Goal: Task Accomplishment & Management: Use online tool/utility

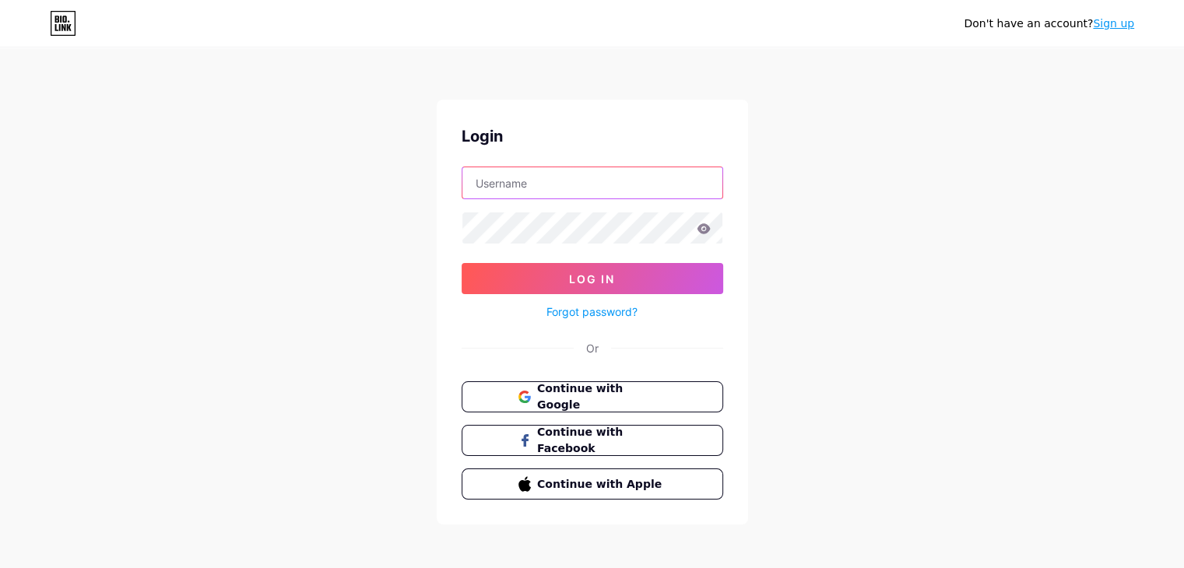
drag, startPoint x: 514, startPoint y: 183, endPoint x: 526, endPoint y: 202, distance: 22.4
click at [514, 183] on input "text" at bounding box center [592, 182] width 260 height 31
click at [568, 377] on div "Login Log In Forgot password? Or Continue with Google Continue with Facebook Co…" at bounding box center [592, 312] width 311 height 425
click at [570, 400] on span "Continue with Google" at bounding box center [601, 397] width 130 height 33
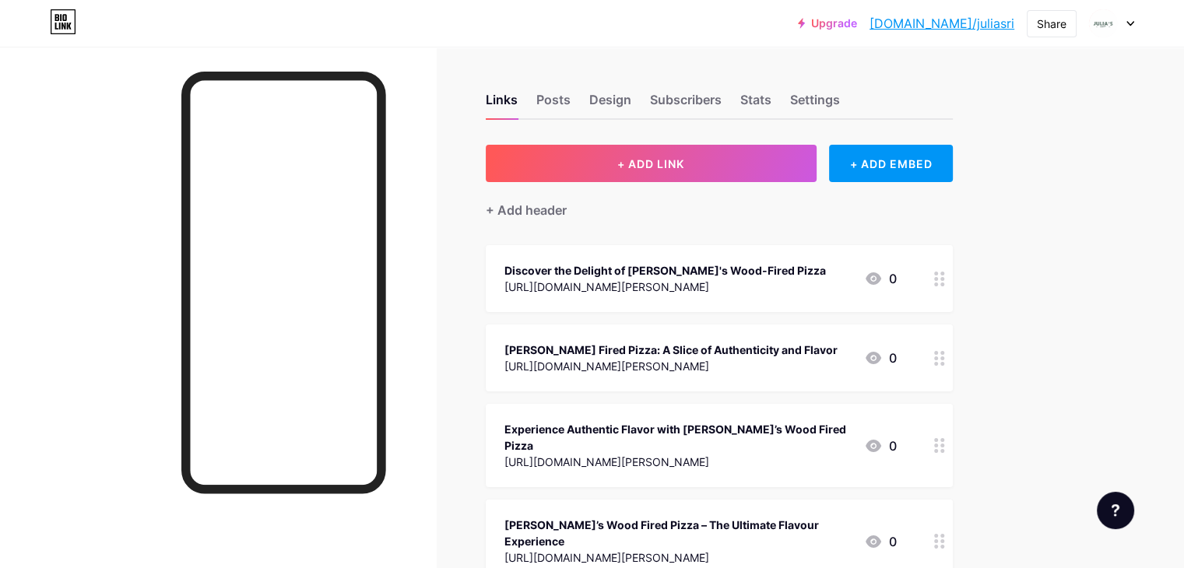
click at [666, 184] on div "+ Add header" at bounding box center [719, 201] width 467 height 38
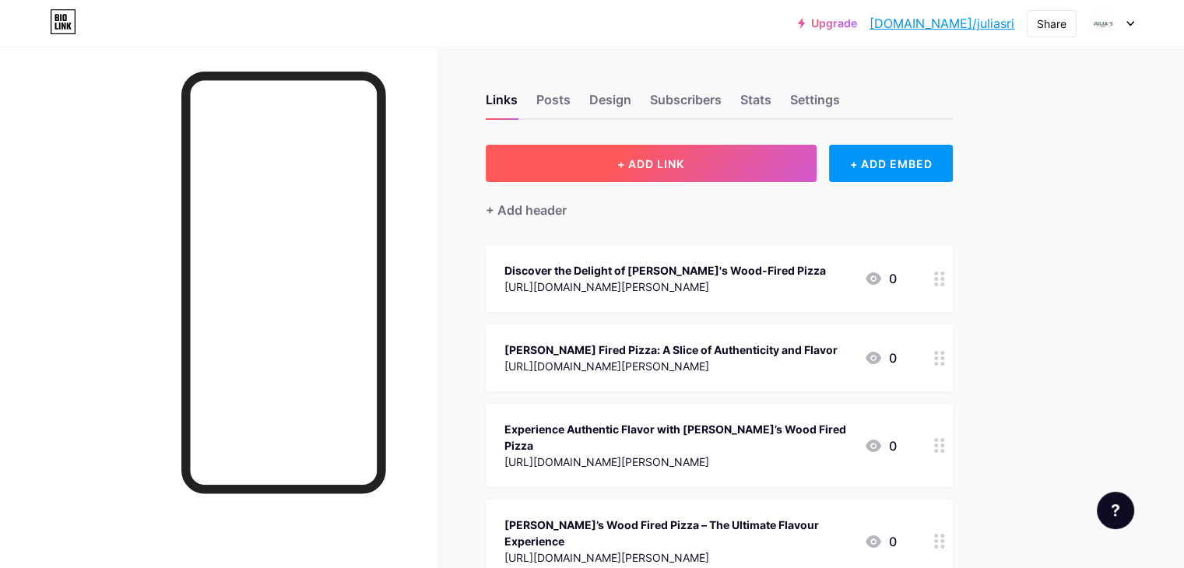
click at [665, 177] on button "+ ADD LINK" at bounding box center [651, 163] width 331 height 37
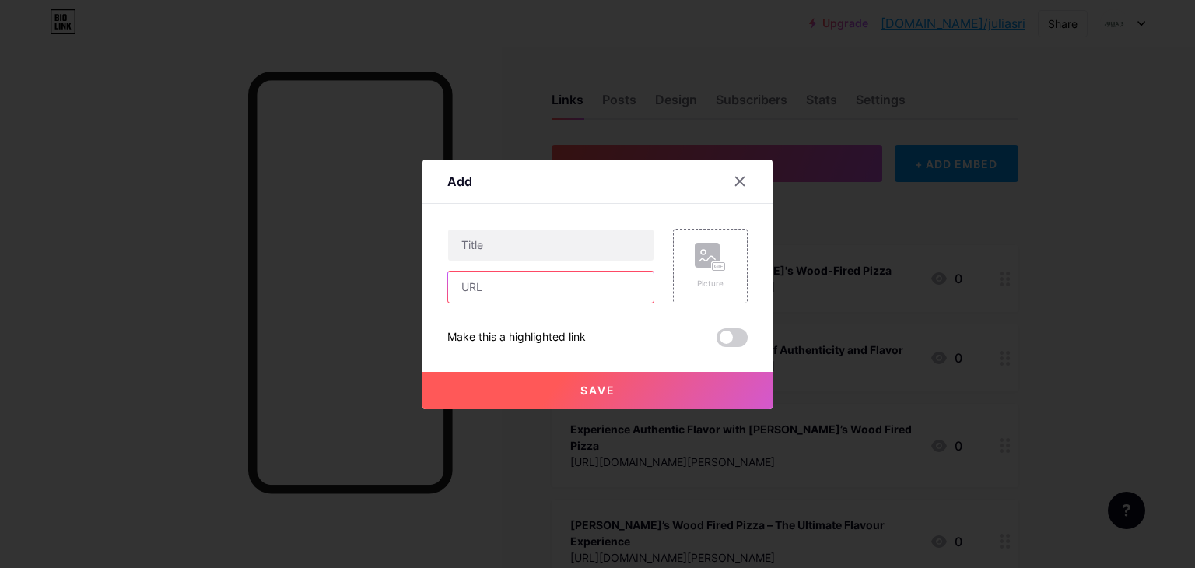
click at [485, 295] on input "text" at bounding box center [550, 287] width 205 height 31
paste input "[URL][DOMAIN_NAME]"
type input "[URL][DOMAIN_NAME]"
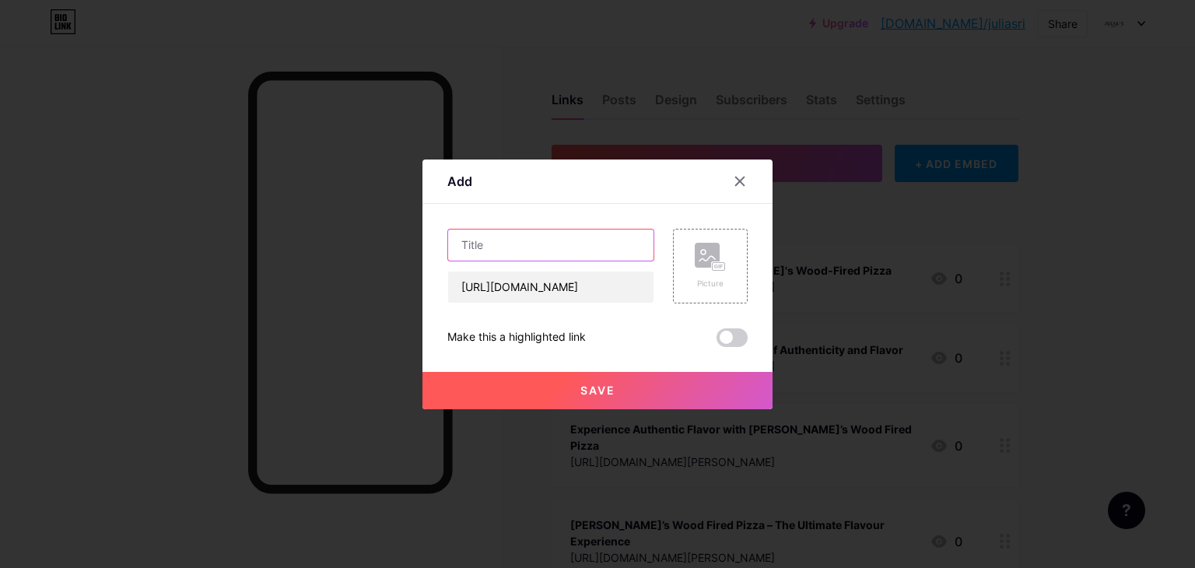
click at [524, 241] on input "text" at bounding box center [550, 245] width 205 height 31
paste input "Experience Authentic Italian Dining at [PERSON_NAME]'s Pizza and Cocktail Bar"
type input "Experience Authentic Italian Dining at [PERSON_NAME]'s Pizza and Cocktail Bar"
click at [563, 380] on button "Save" at bounding box center [598, 390] width 350 height 37
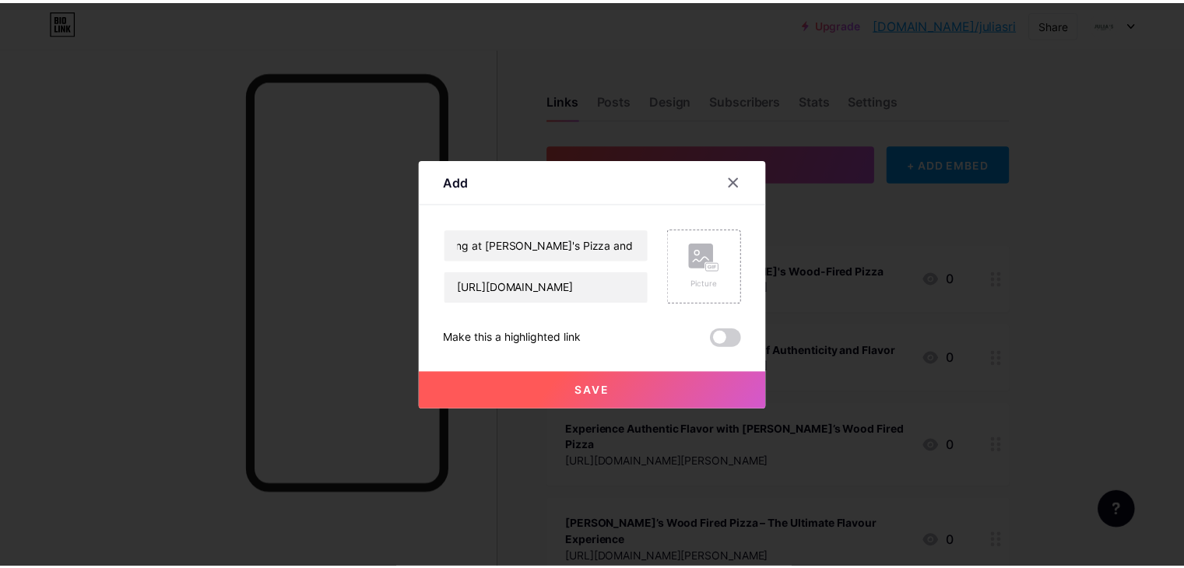
scroll to position [0, 0]
